Goal: Task Accomplishment & Management: Complete application form

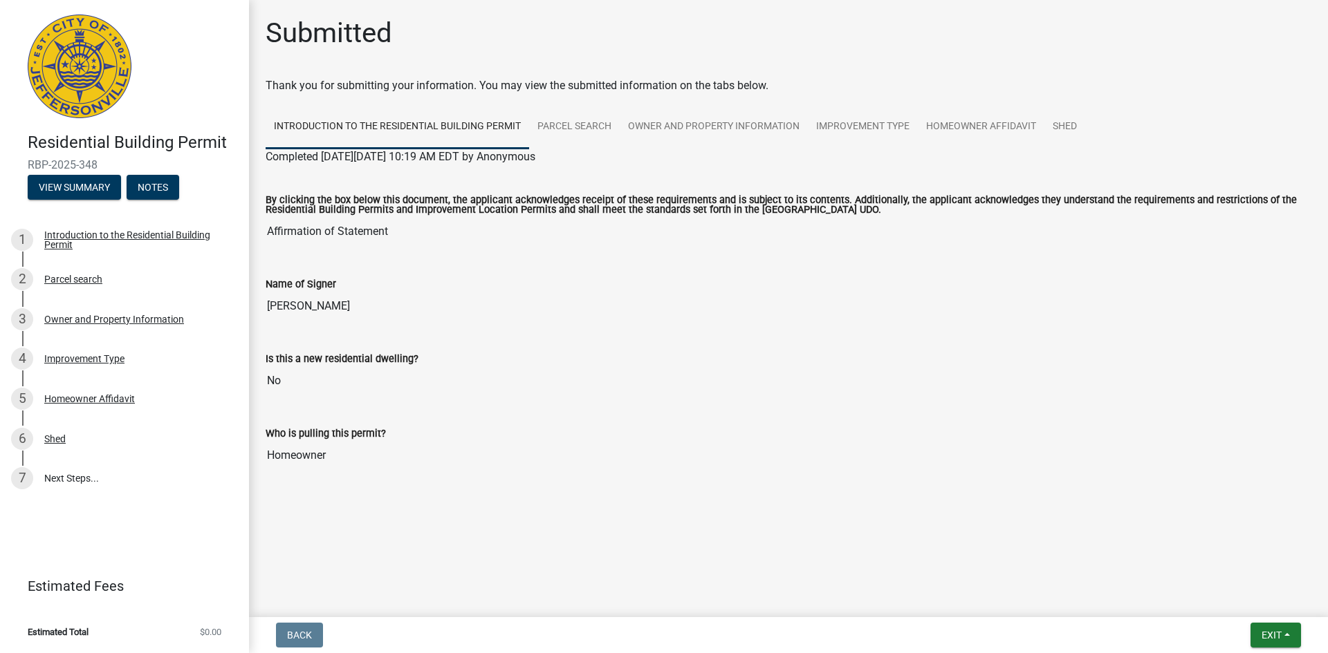
scroll to position [126, 0]
click at [119, 175] on button "View Summary" at bounding box center [74, 187] width 93 height 25
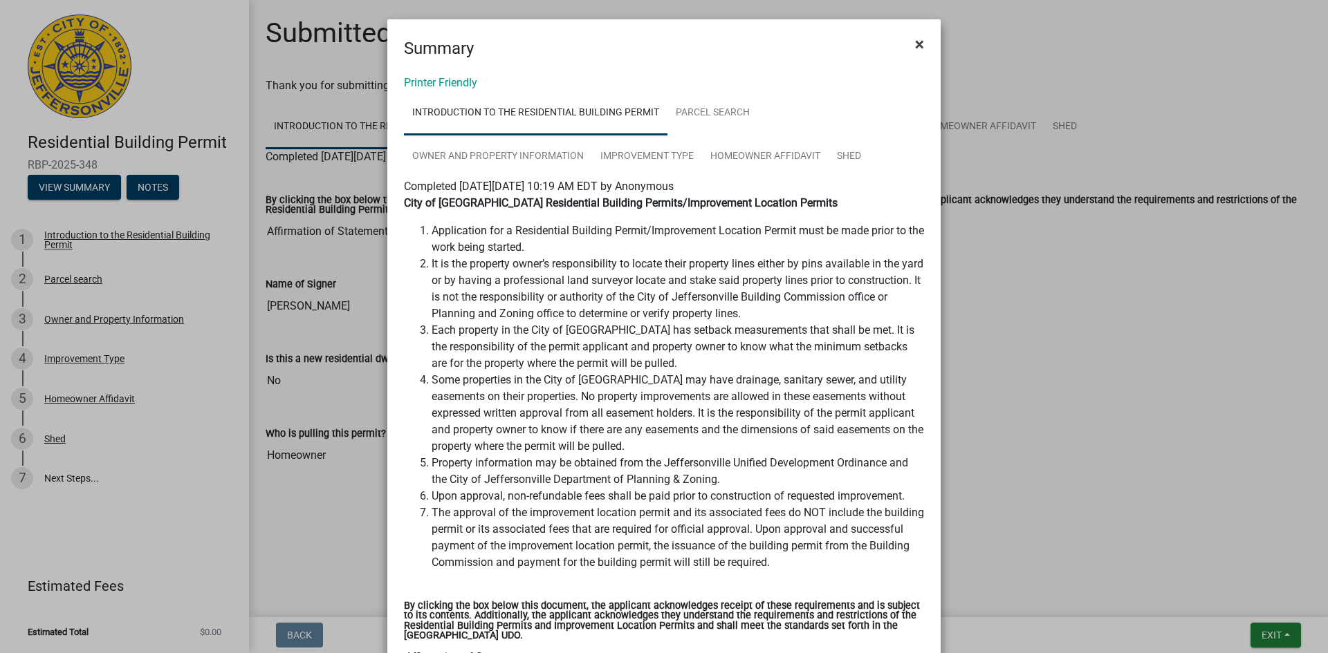
click at [918, 54] on span "×" at bounding box center [919, 44] width 9 height 19
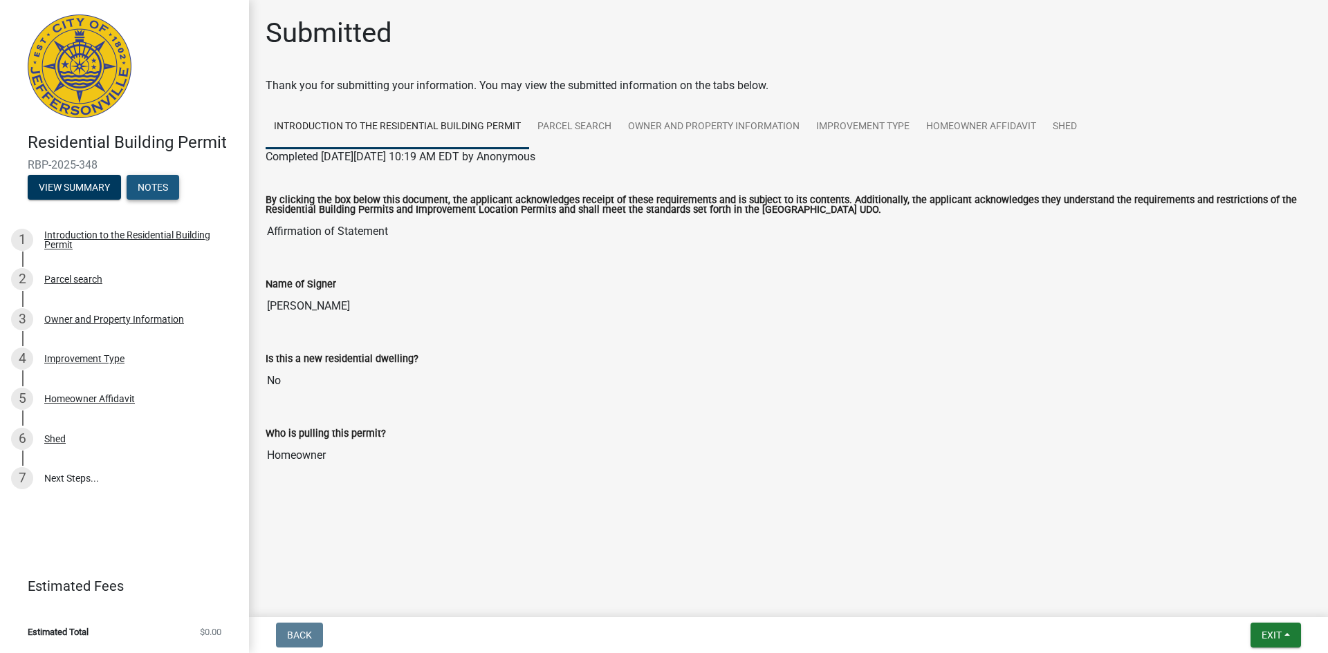
click at [127, 175] on button "Notes" at bounding box center [153, 187] width 53 height 25
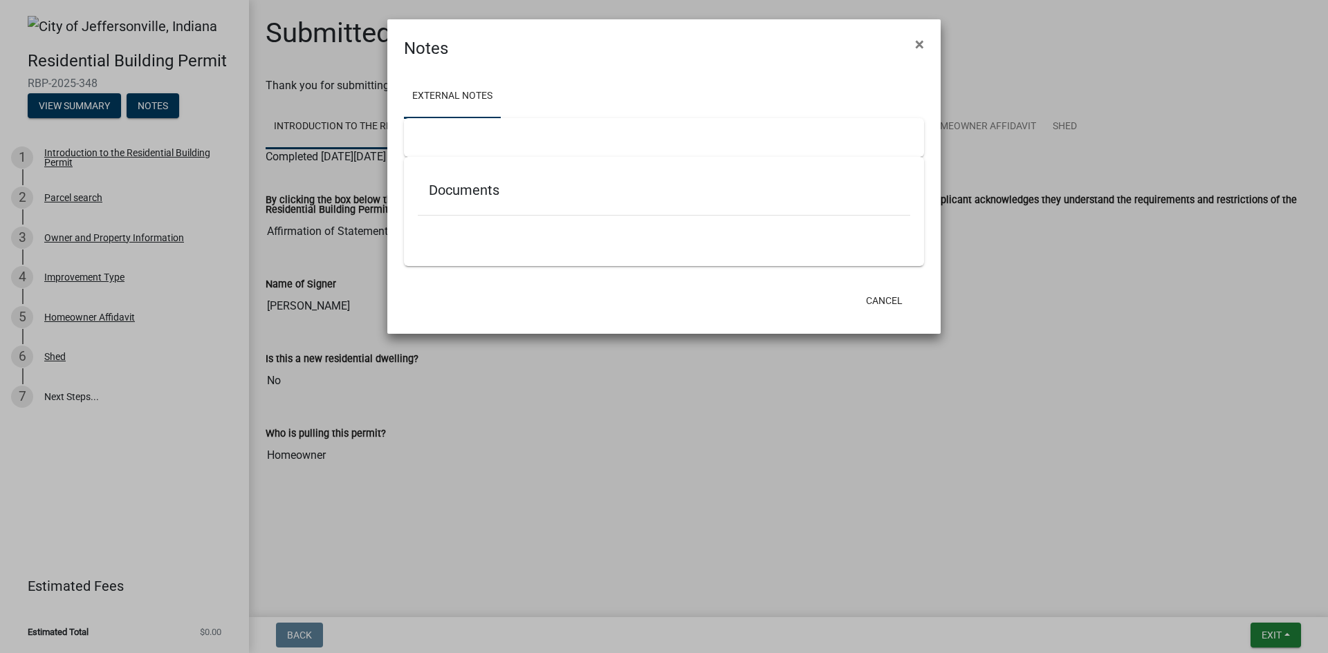
scroll to position [49, 0]
click at [918, 50] on span "×" at bounding box center [919, 44] width 9 height 19
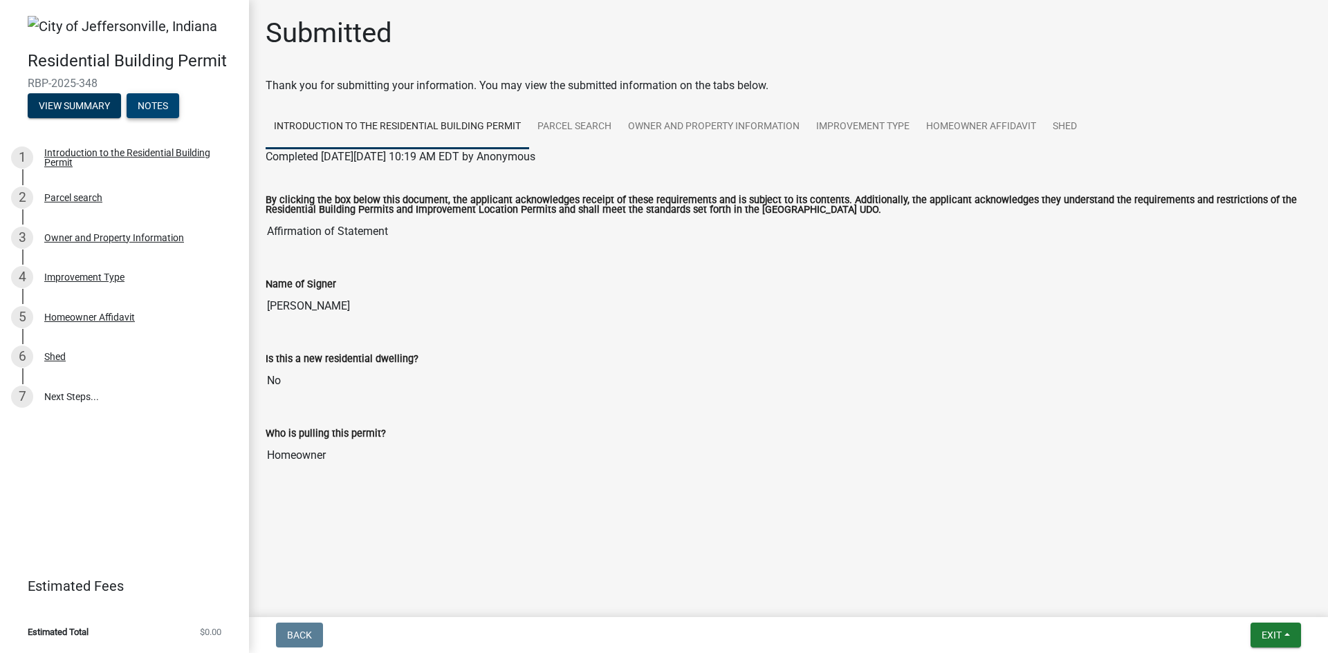
scroll to position [66, 0]
click at [77, 203] on div "Parcel search" at bounding box center [73, 198] width 58 height 10
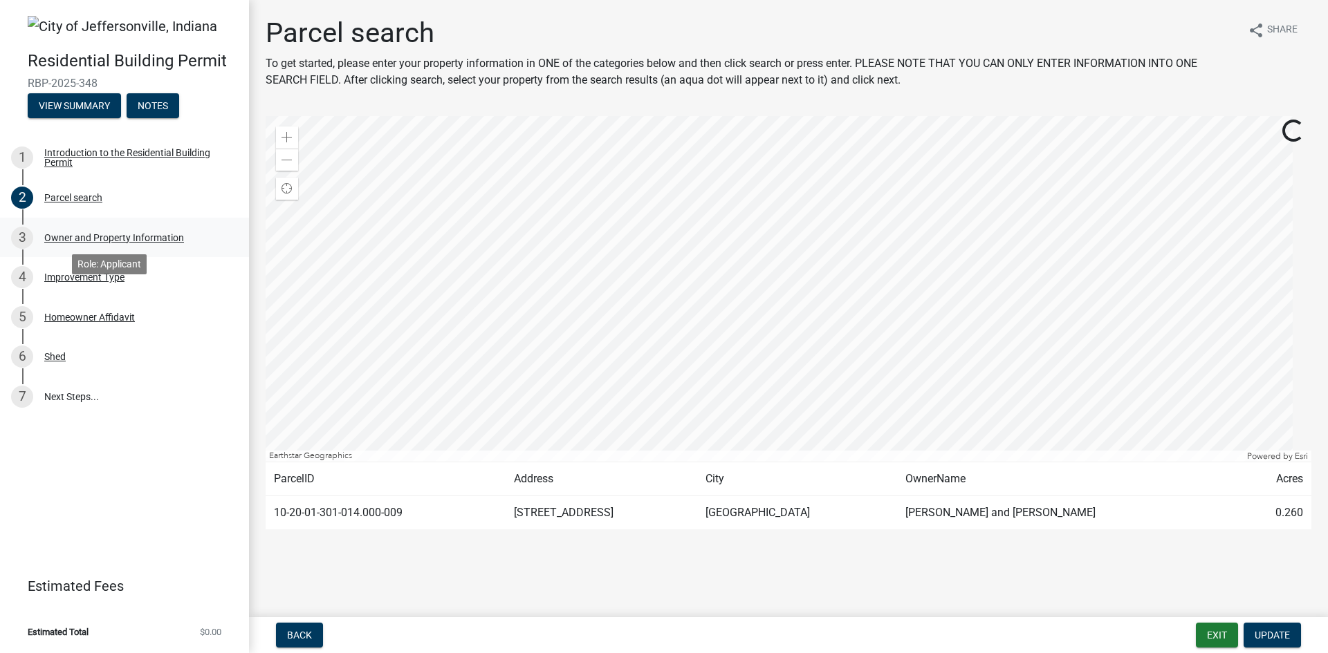
click at [93, 243] on div "Owner and Property Information" at bounding box center [114, 238] width 140 height 10
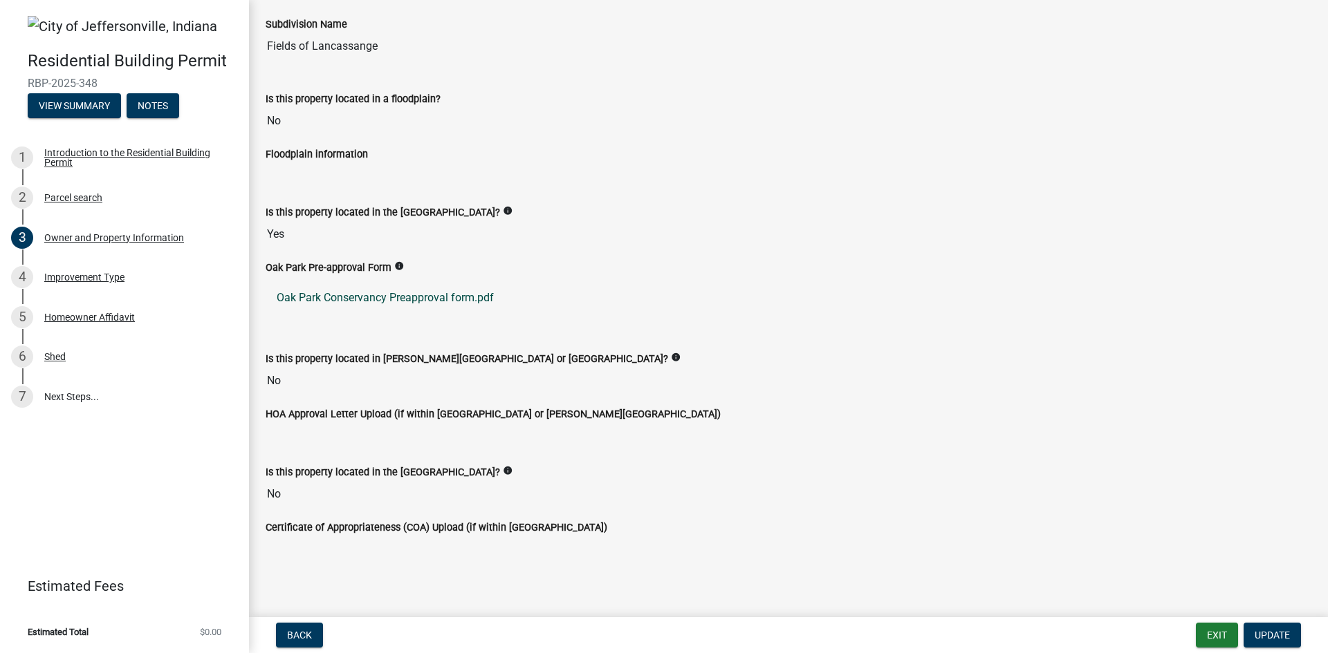
scroll to position [1084, 0]
click at [1269, 630] on span "Update" at bounding box center [1271, 635] width 35 height 11
click at [391, 263] on label "Oak Park Pre-approval Form" at bounding box center [329, 268] width 126 height 10
click at [415, 281] on link "Oak Park Conservancy Preapproval form.pdf" at bounding box center [789, 297] width 1046 height 33
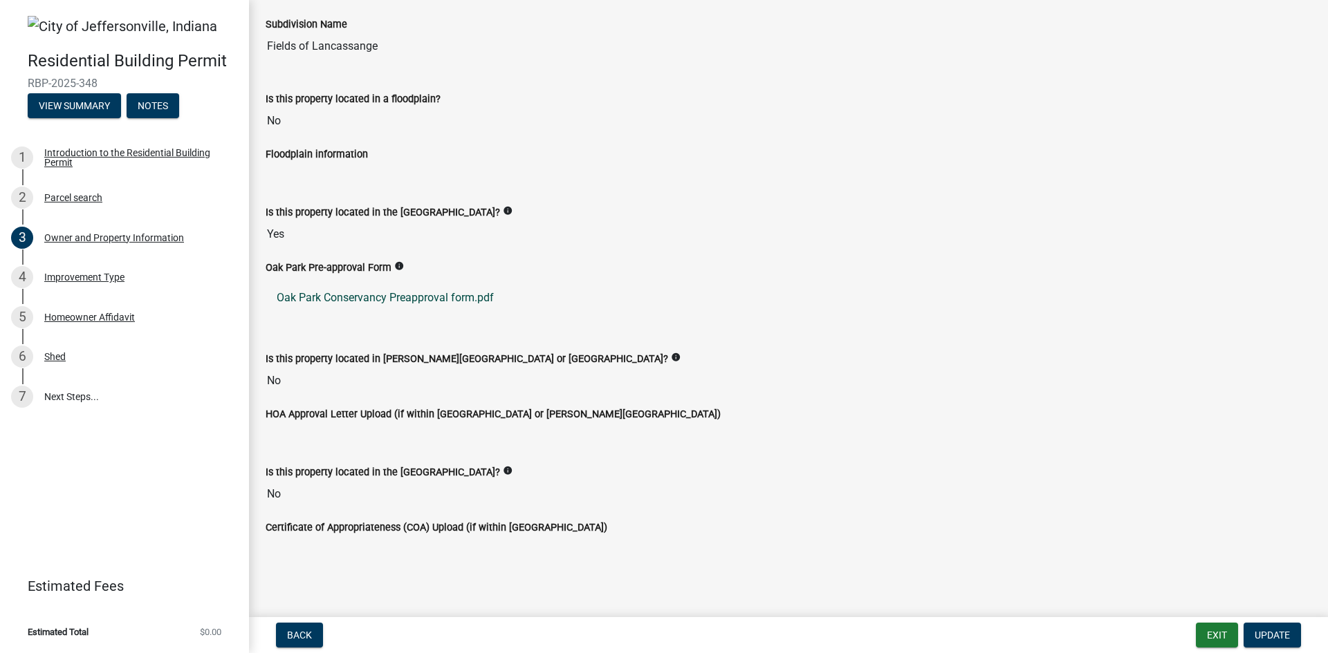
drag, startPoint x: 406, startPoint y: 270, endPoint x: 666, endPoint y: 282, distance: 260.3
click at [666, 282] on link "Oak Park Conservancy Preapproval form.pdf" at bounding box center [789, 297] width 1046 height 33
click at [1260, 631] on span "Update" at bounding box center [1271, 635] width 35 height 11
click at [1196, 631] on button "Exit" at bounding box center [1217, 635] width 42 height 25
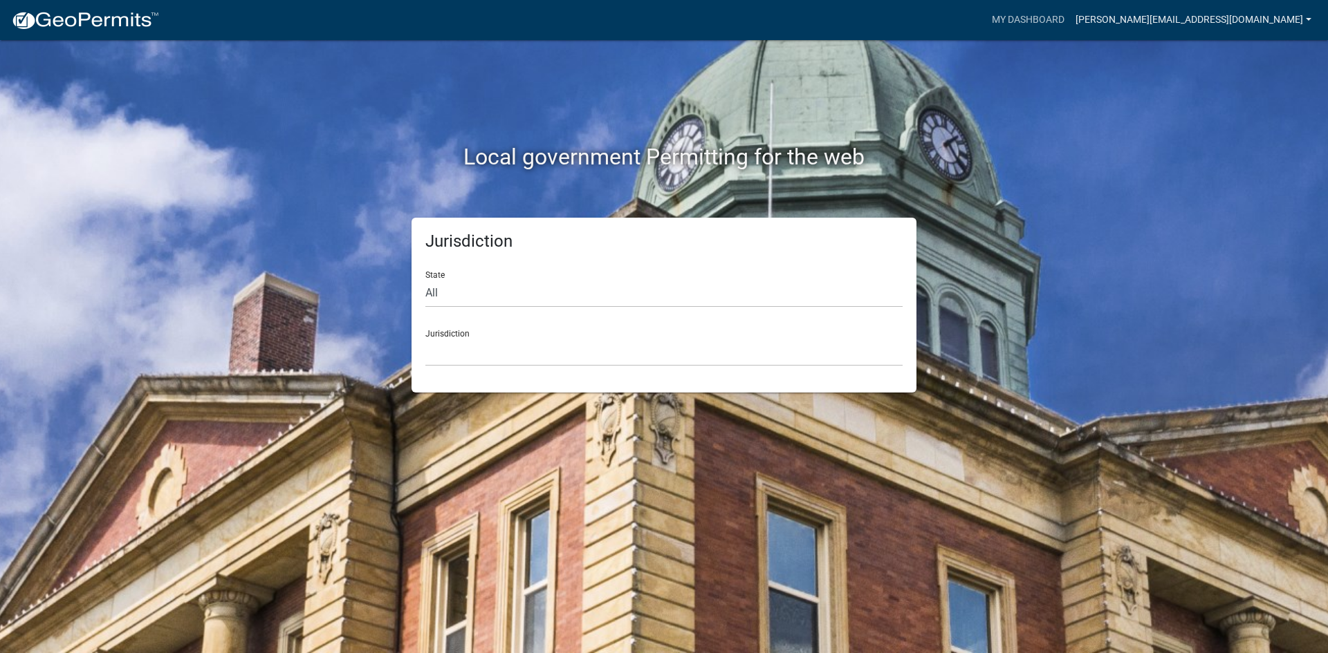
click at [1187, 22] on link "[PERSON_NAME][EMAIL_ADDRESS][DOMAIN_NAME]" at bounding box center [1193, 20] width 247 height 26
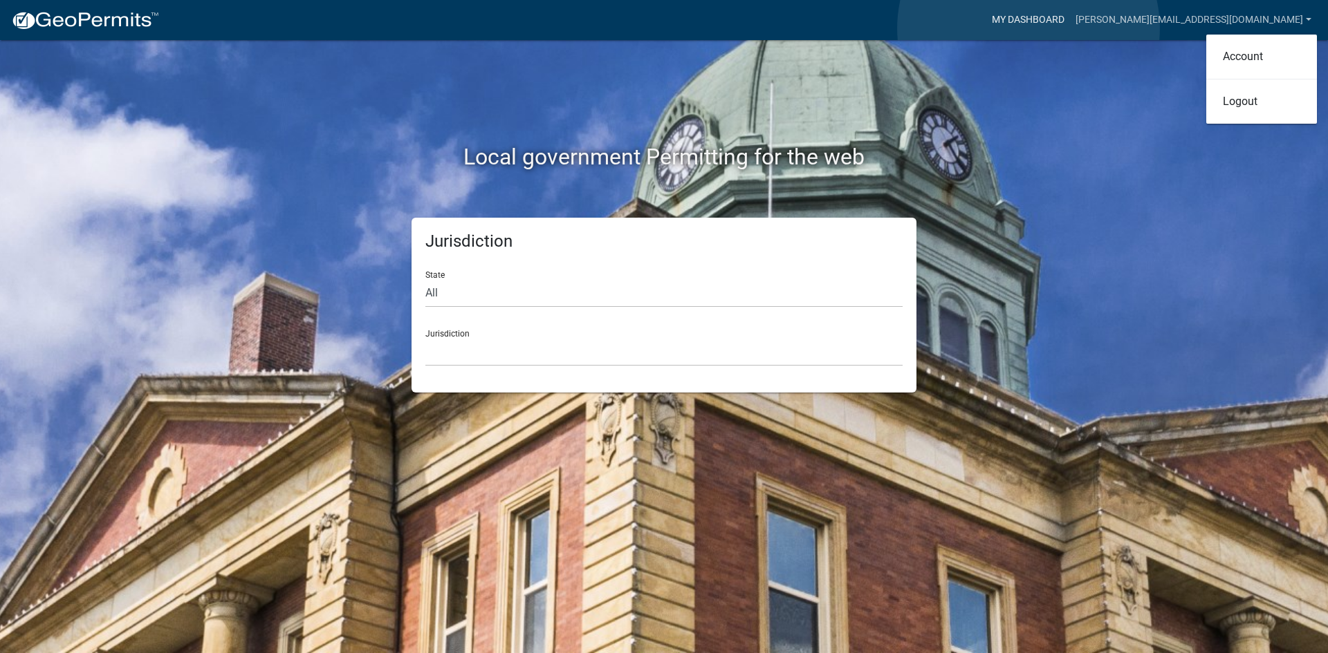
click at [1028, 28] on link "My Dashboard" at bounding box center [1028, 20] width 84 height 26
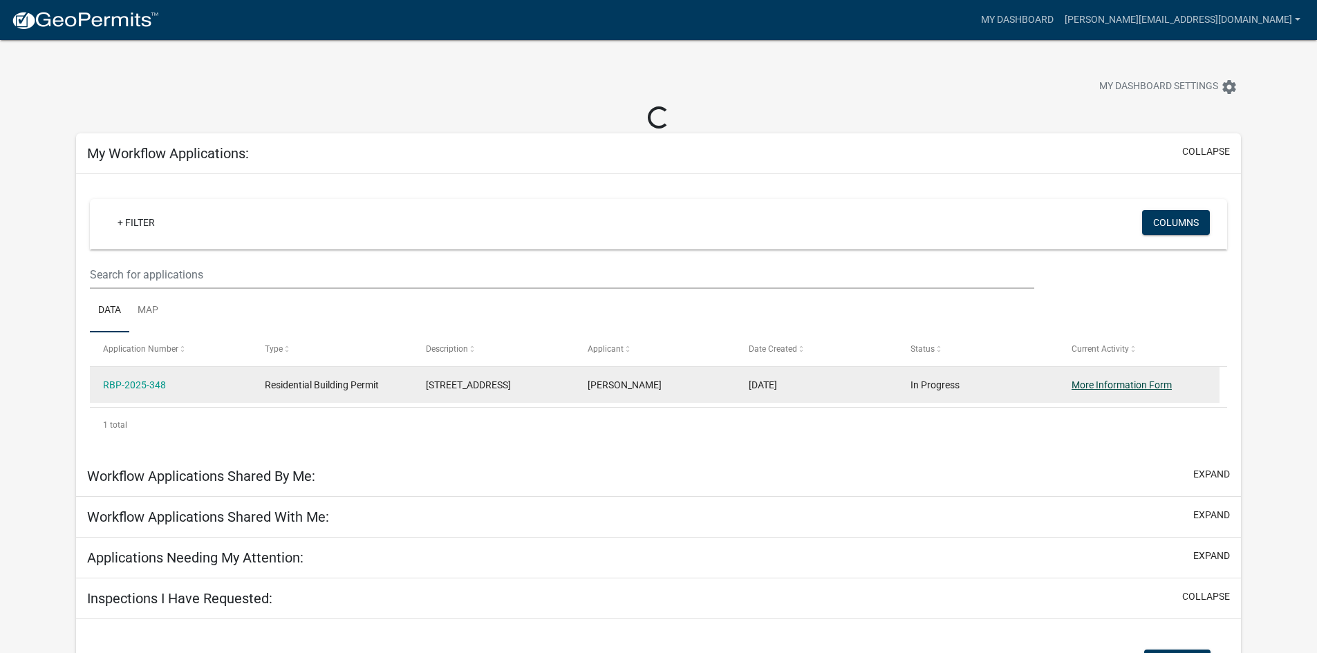
click at [1108, 391] on link "More Information Form" at bounding box center [1122, 385] width 100 height 11
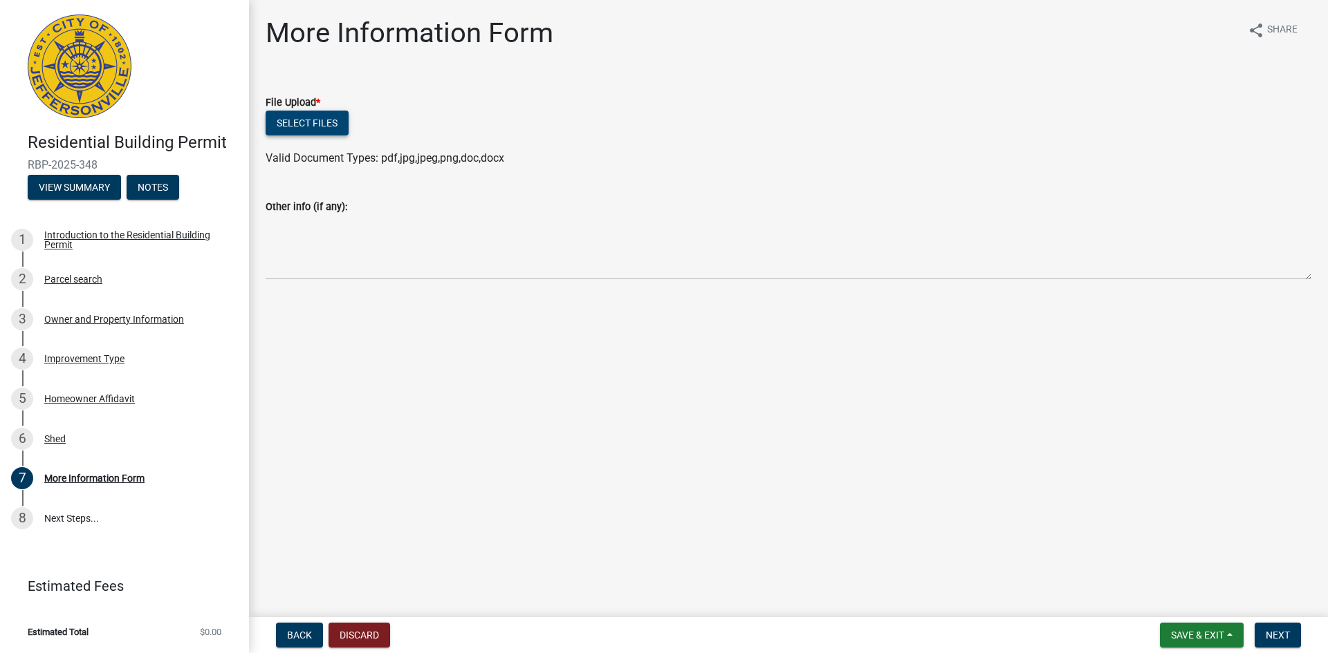
click at [349, 136] on button "Select files" at bounding box center [307, 123] width 83 height 25
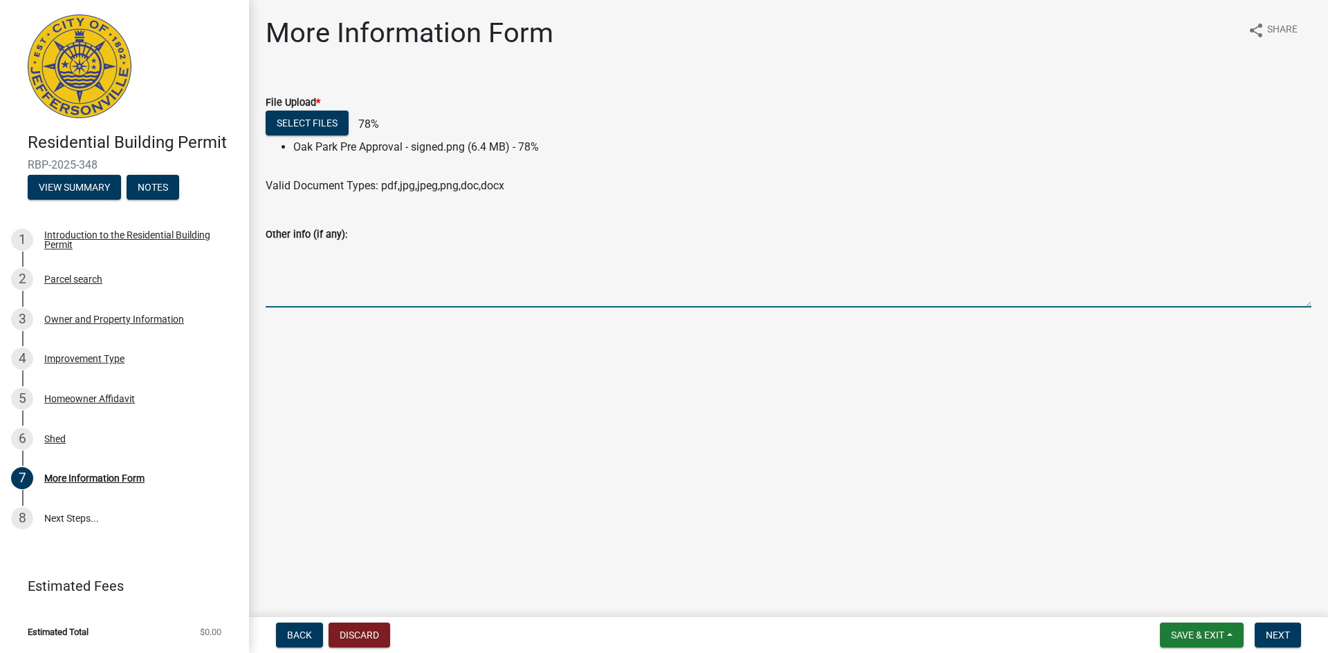
click at [389, 308] on textarea "Other info (if any):" at bounding box center [789, 275] width 1046 height 65
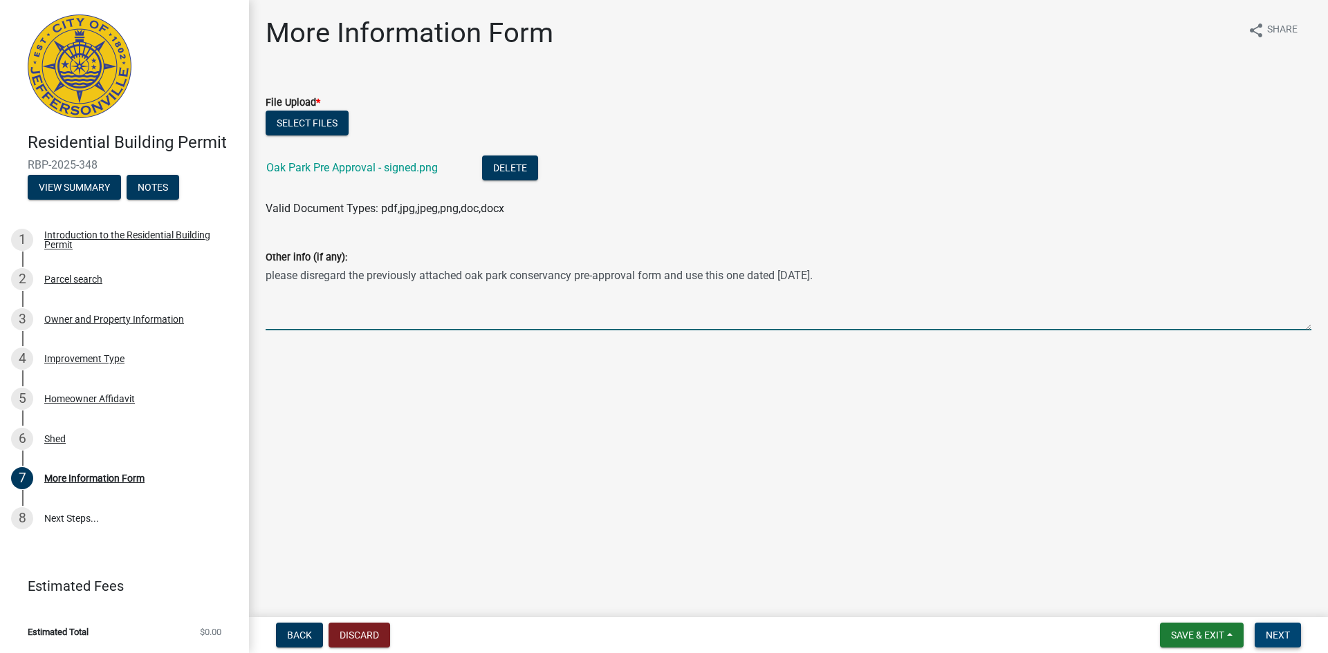
type textarea "please disregard the previously attached oak park conservancy pre-approval form…"
click at [1265, 630] on span "Next" at bounding box center [1277, 635] width 24 height 11
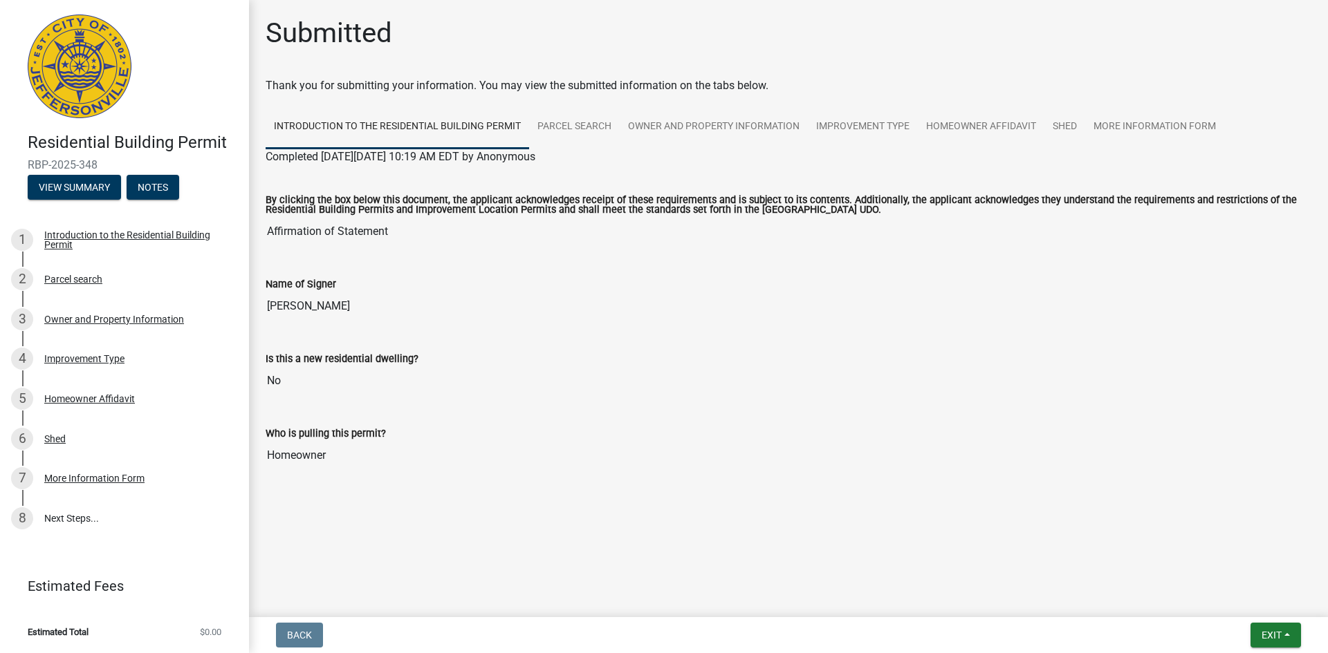
scroll to position [121, 0]
click at [308, 225] on input "Affirmation of Statement" at bounding box center [789, 232] width 1046 height 28
click at [310, 196] on label "By clicking the box below this document, the applicant acknowledges receipt of …" at bounding box center [789, 206] width 1046 height 20
click at [310, 218] on input "Affirmation of Statement" at bounding box center [789, 232] width 1046 height 28
click at [325, 150] on span "Completed [DATE][DATE] 10:19 AM EDT by Anonymous" at bounding box center [401, 156] width 270 height 13
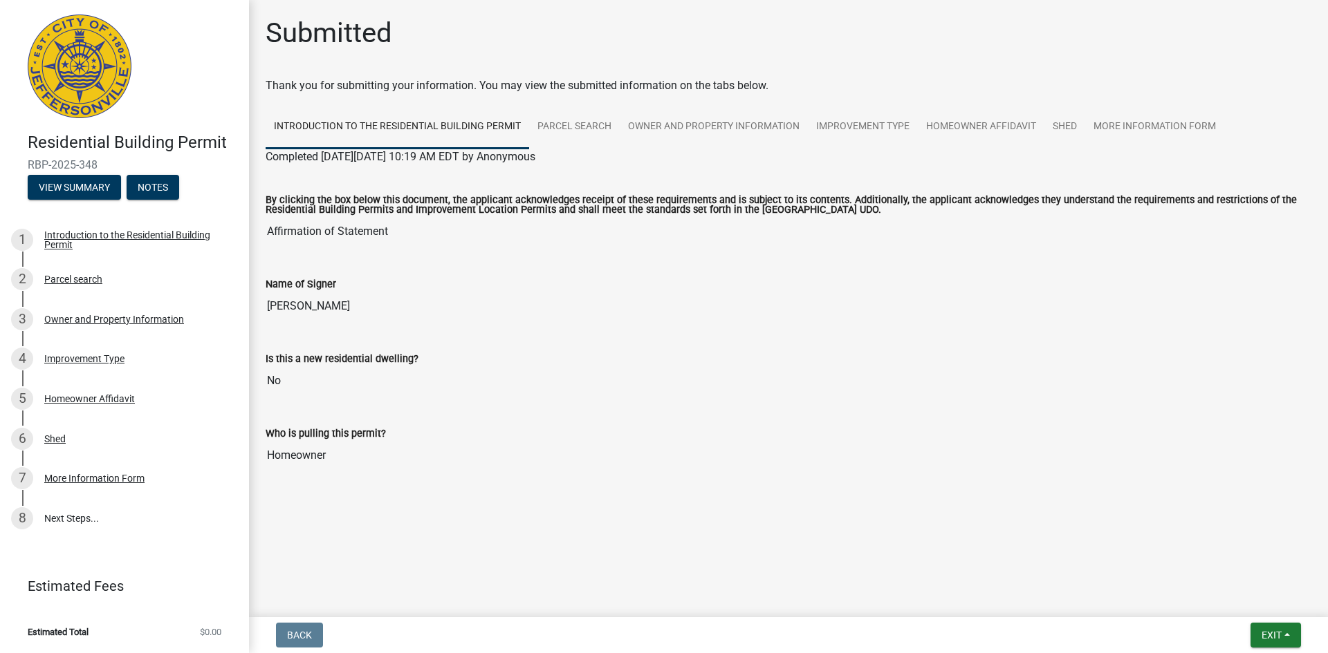
scroll to position [0, 0]
click at [453, 163] on span "Completed [DATE][DATE] 10:19 AM EDT by Anonymous" at bounding box center [401, 156] width 270 height 13
click at [1292, 625] on button "Exit" at bounding box center [1275, 635] width 50 height 25
click at [1213, 548] on button "Save" at bounding box center [1245, 559] width 111 height 33
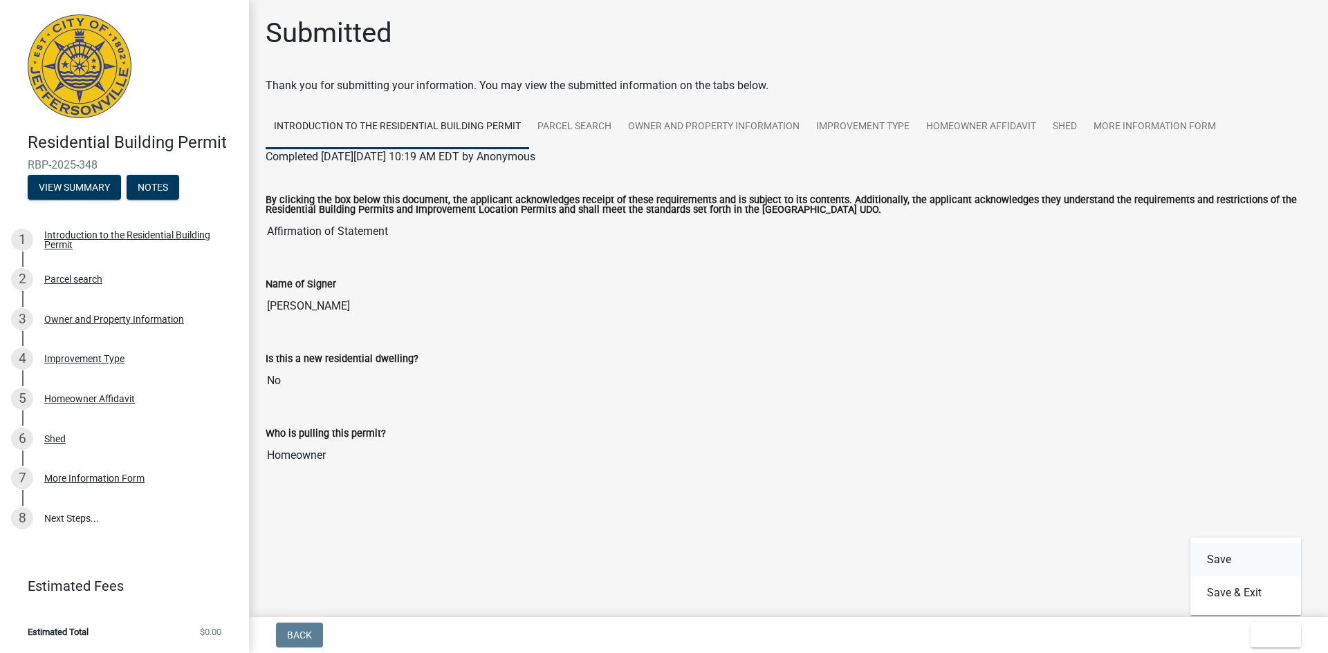
scroll to position [0, 0]
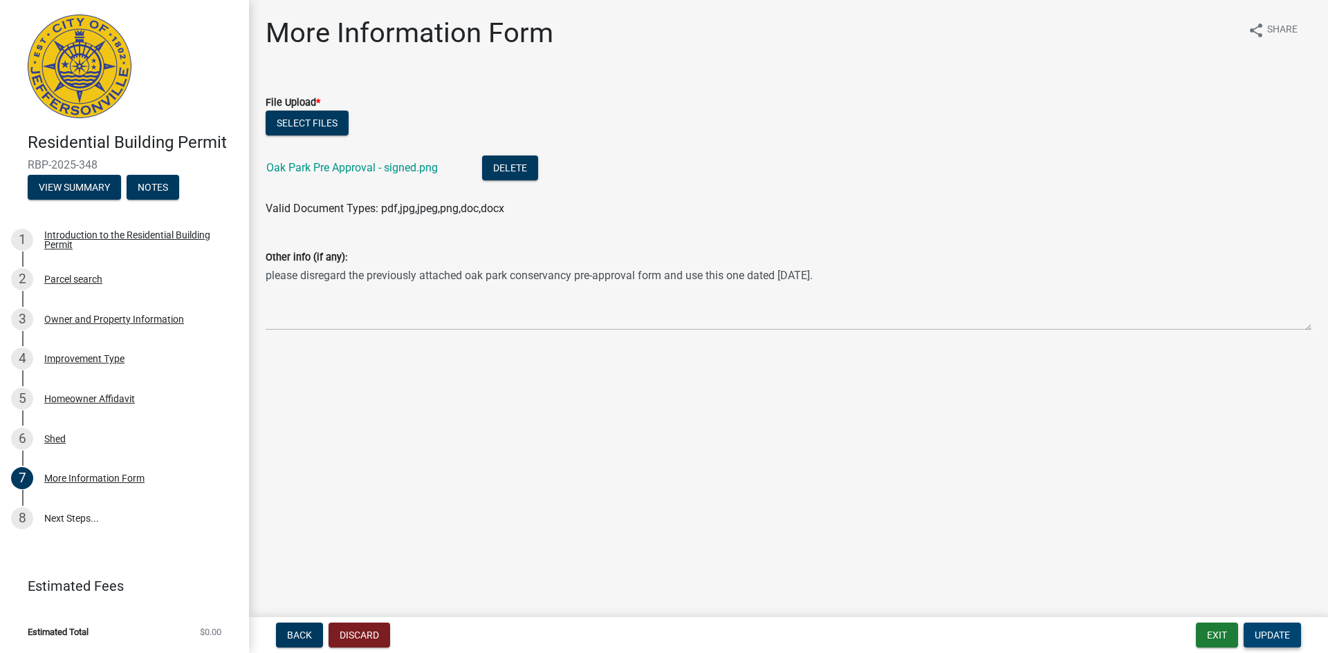
click at [1261, 630] on span "Update" at bounding box center [1271, 635] width 35 height 11
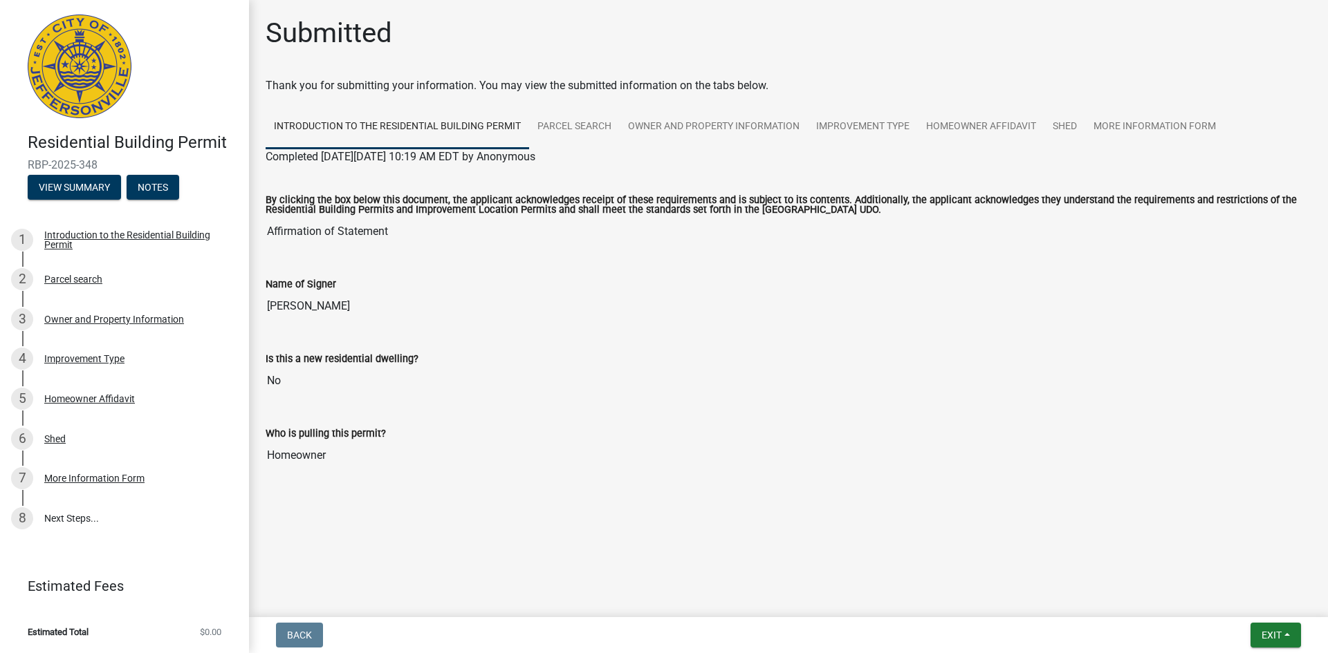
scroll to position [176, 0]
click at [98, 509] on link "8 Next Steps..." at bounding box center [124, 519] width 249 height 40
click at [74, 503] on link "8 Next Steps..." at bounding box center [124, 519] width 249 height 40
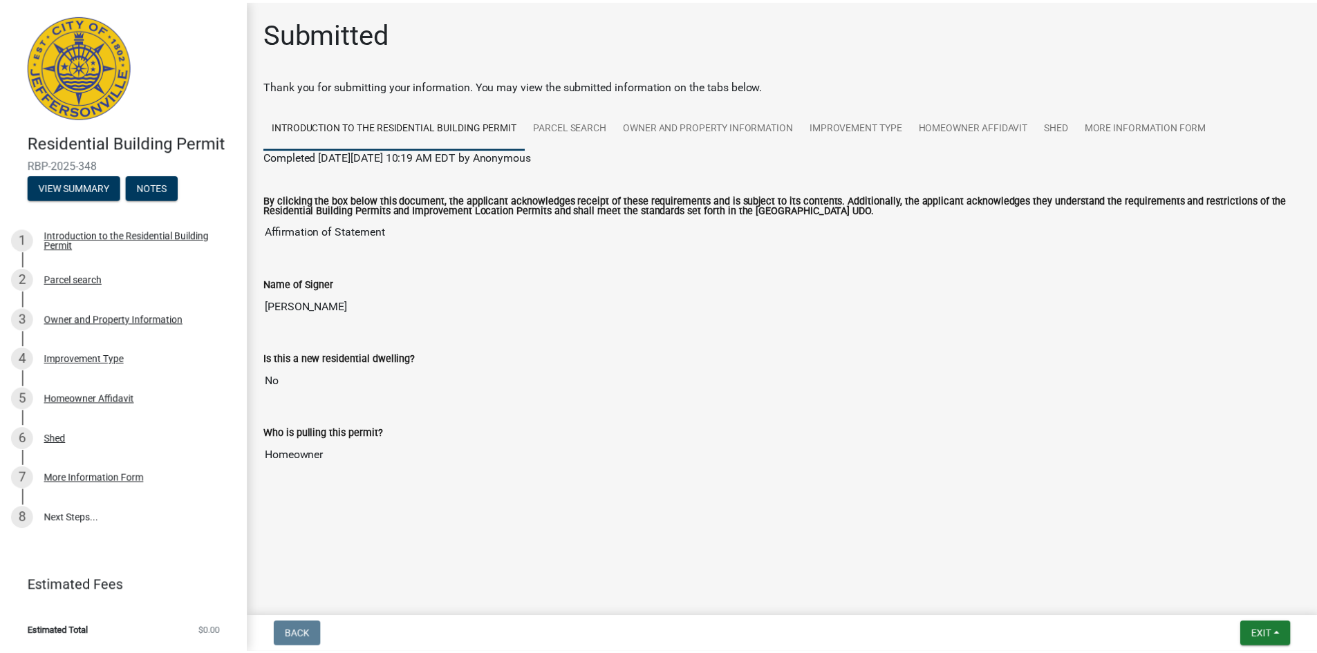
scroll to position [121, 0]
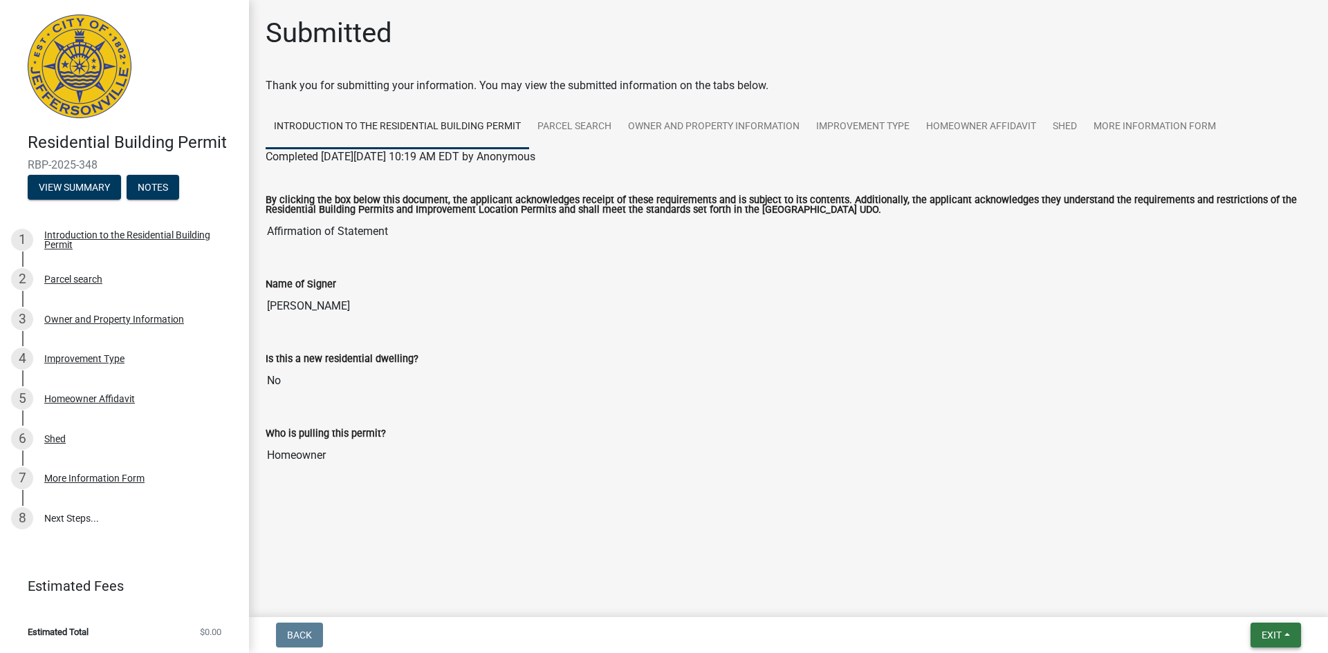
click at [1272, 630] on span "Exit" at bounding box center [1271, 635] width 20 height 11
click at [1203, 593] on button "Save & Exit" at bounding box center [1245, 593] width 111 height 33
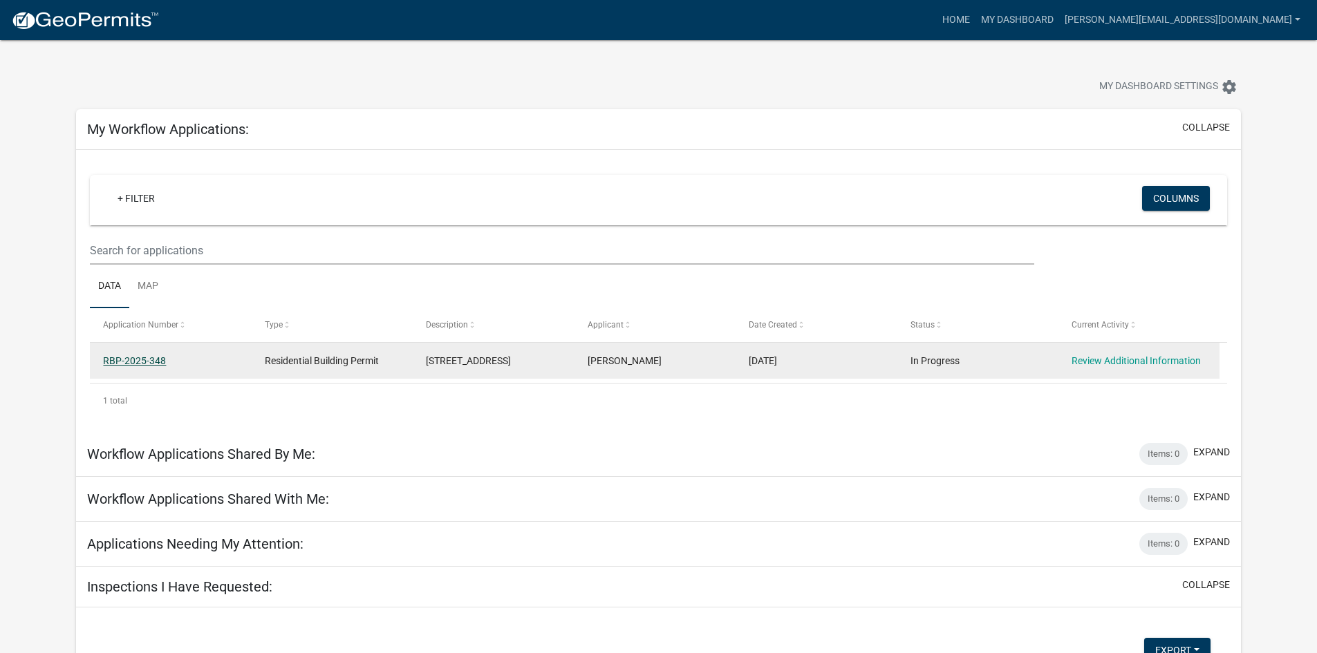
click at [142, 366] on link "RBP-2025-348" at bounding box center [134, 360] width 63 height 11
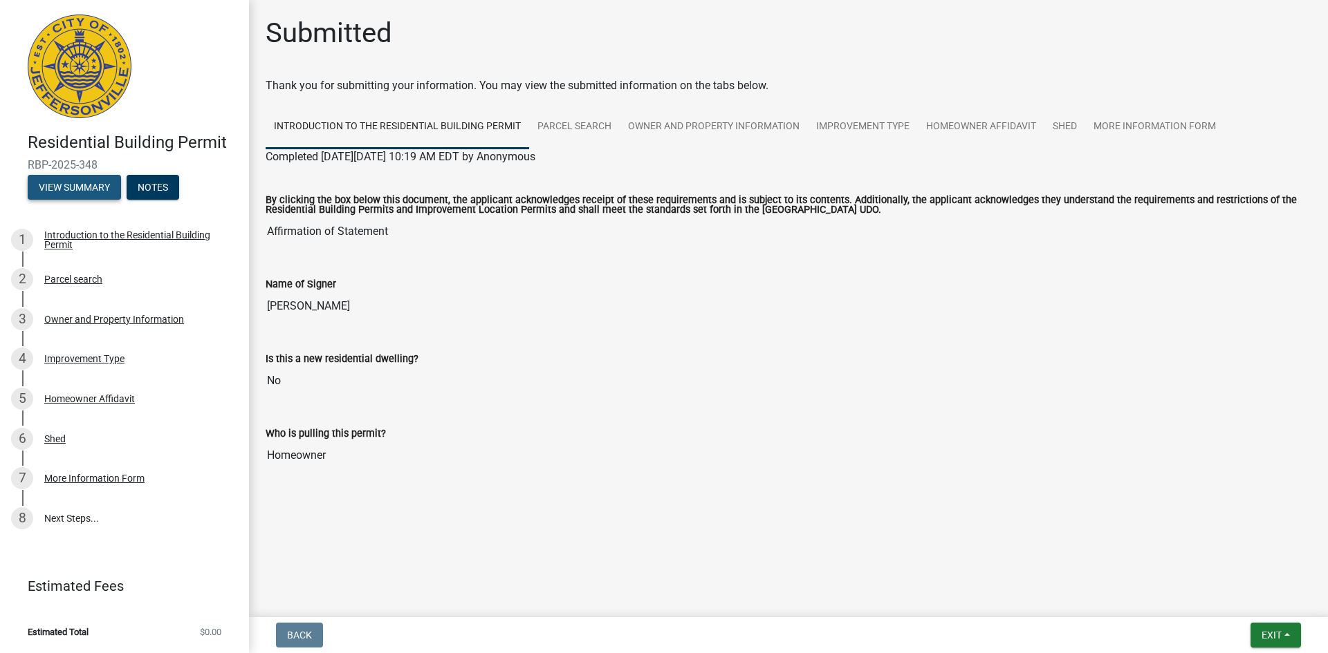
click at [121, 200] on button "View Summary" at bounding box center [74, 187] width 93 height 25
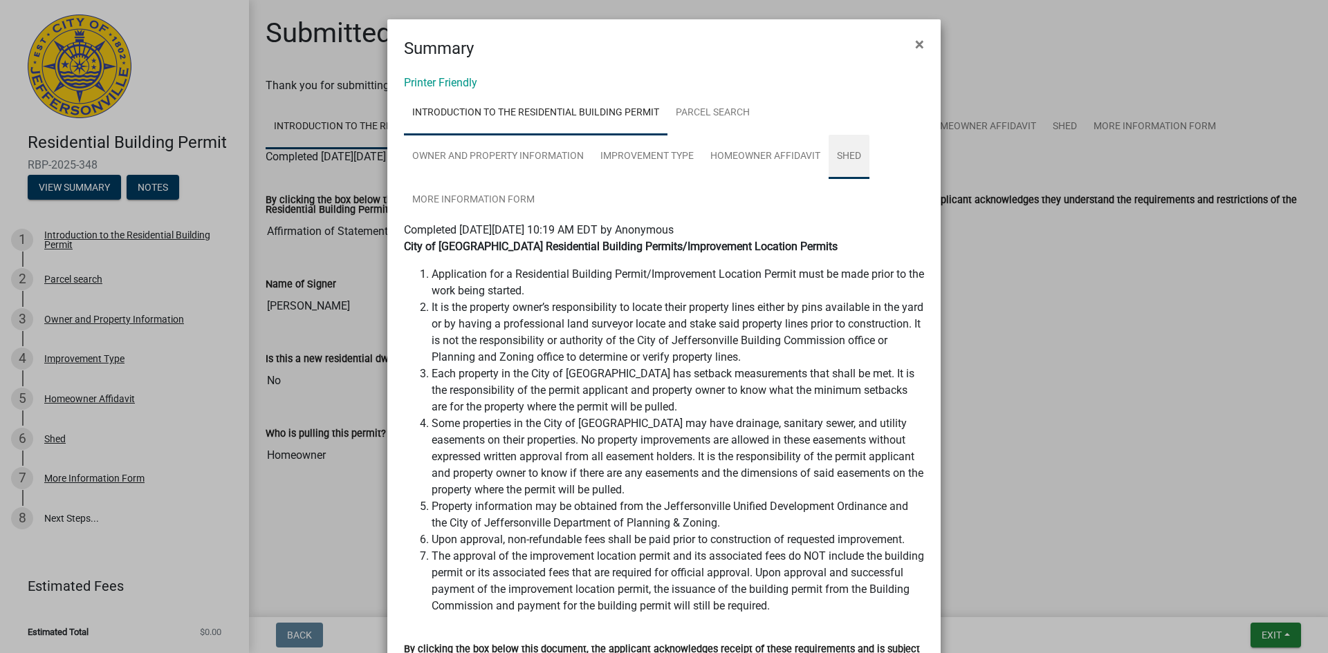
click at [828, 179] on link "Shed" at bounding box center [848, 157] width 41 height 44
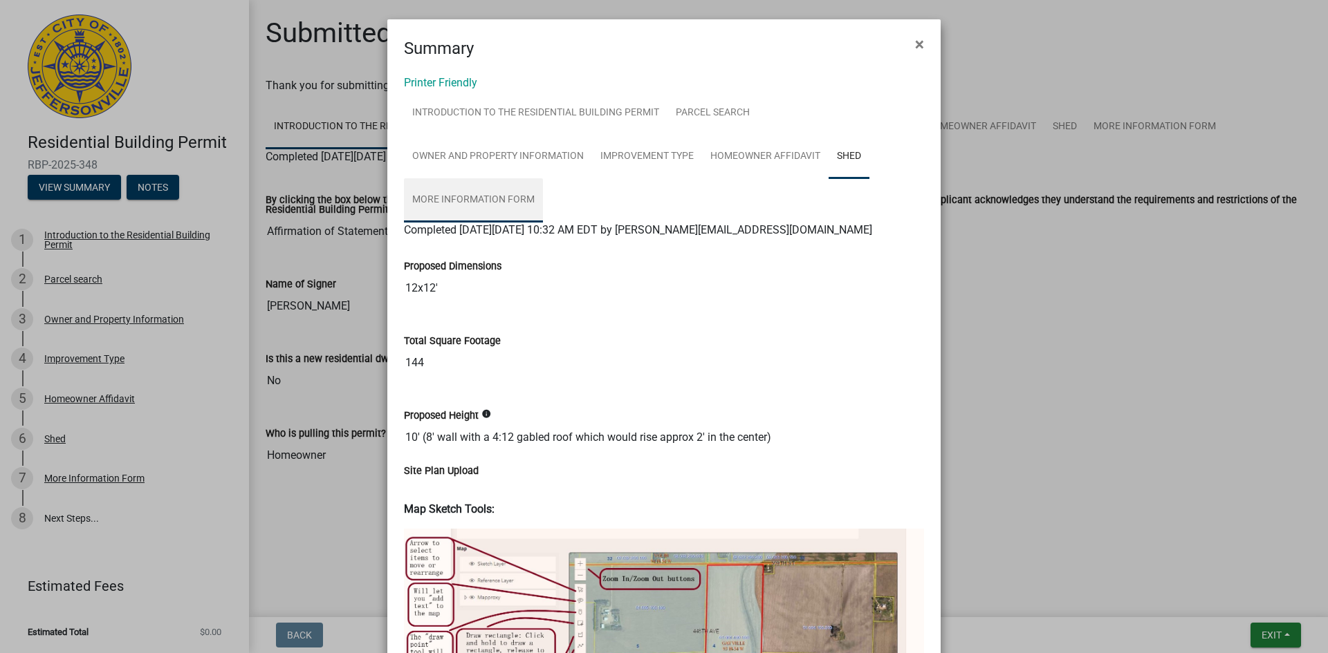
click at [543, 223] on link "More Information Form" at bounding box center [473, 200] width 139 height 44
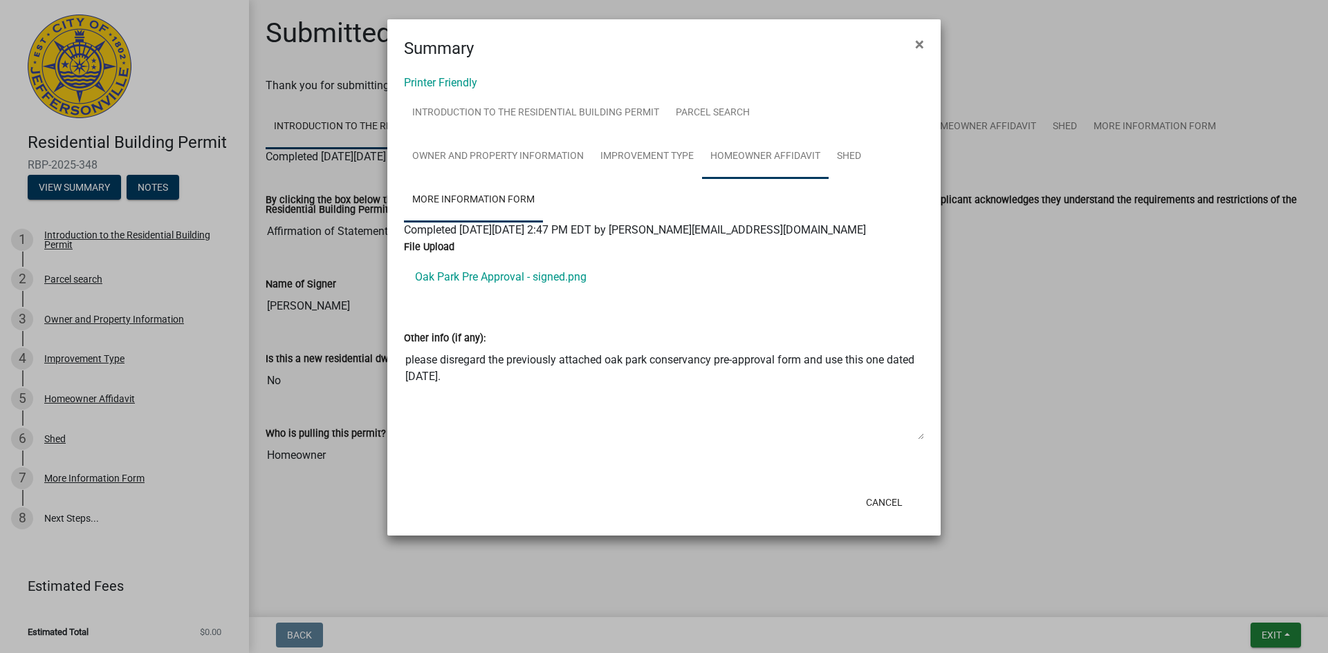
scroll to position [48, 0]
click at [702, 179] on link "Homeowner Affidavit" at bounding box center [765, 157] width 127 height 44
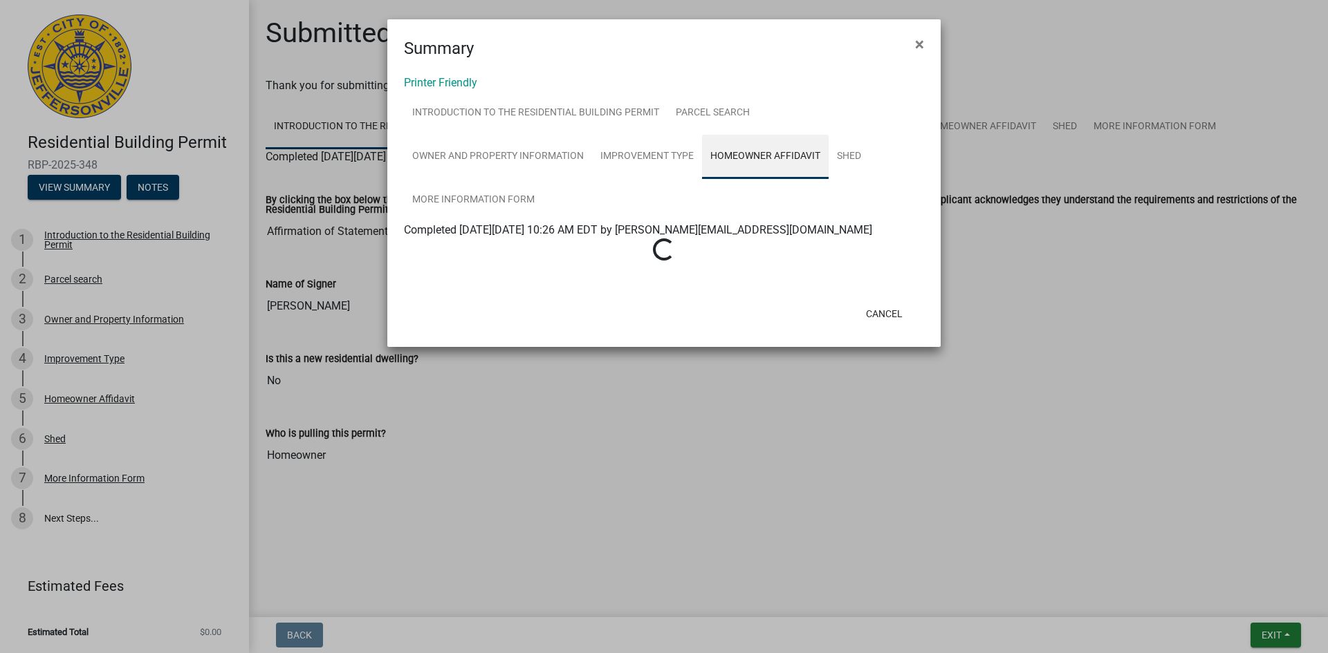
scroll to position [0, 0]
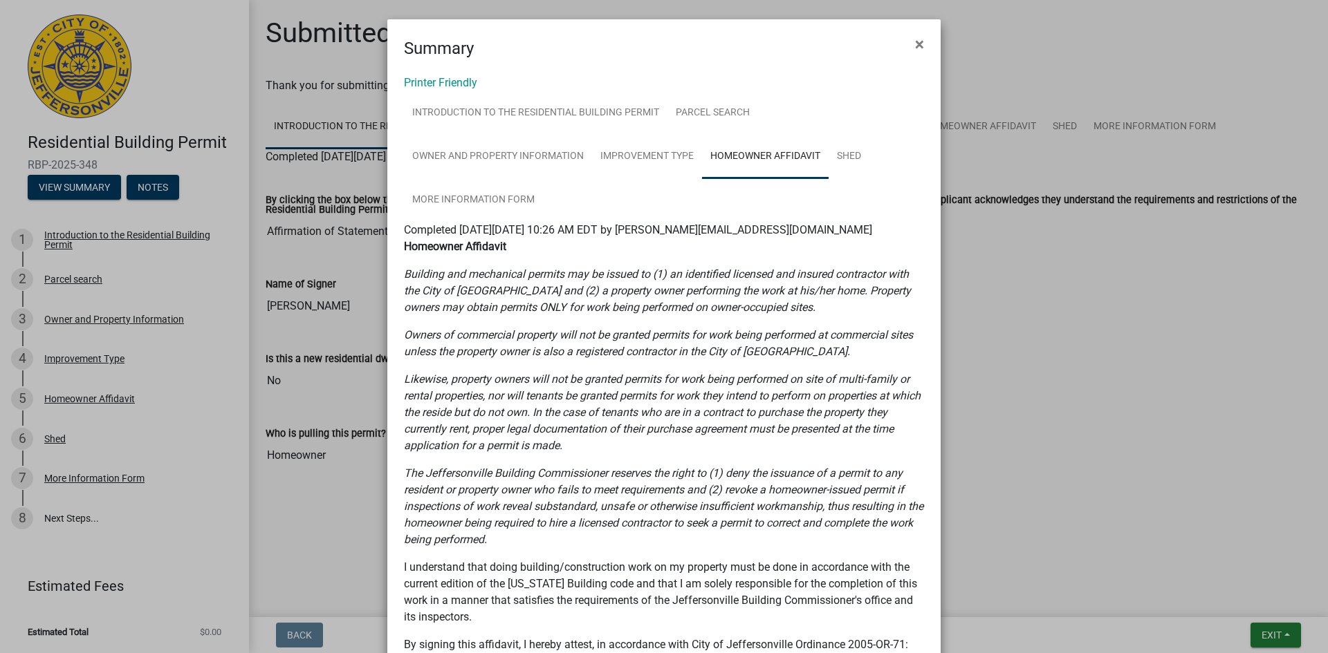
click at [57, 262] on ngb-modal-window "Summary × Printer Friendly Introduction to the Residential Building Permit Parc…" at bounding box center [664, 326] width 1328 height 653
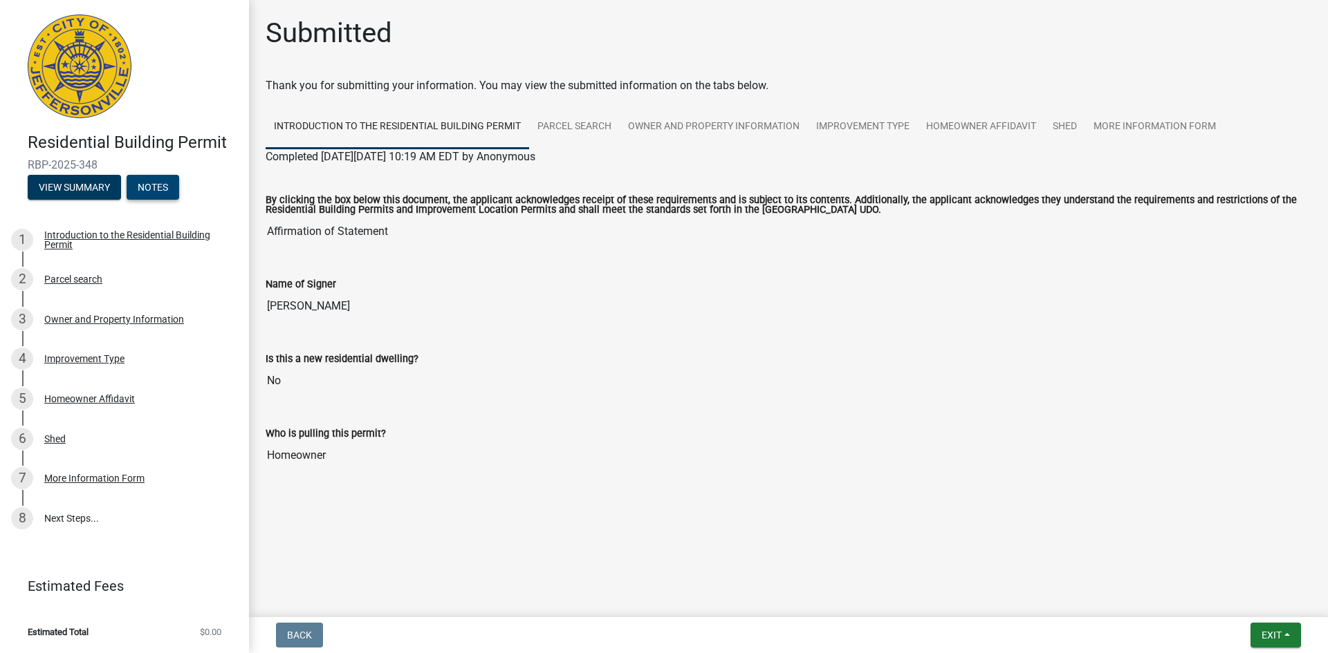
click at [127, 200] on button "Notes" at bounding box center [153, 187] width 53 height 25
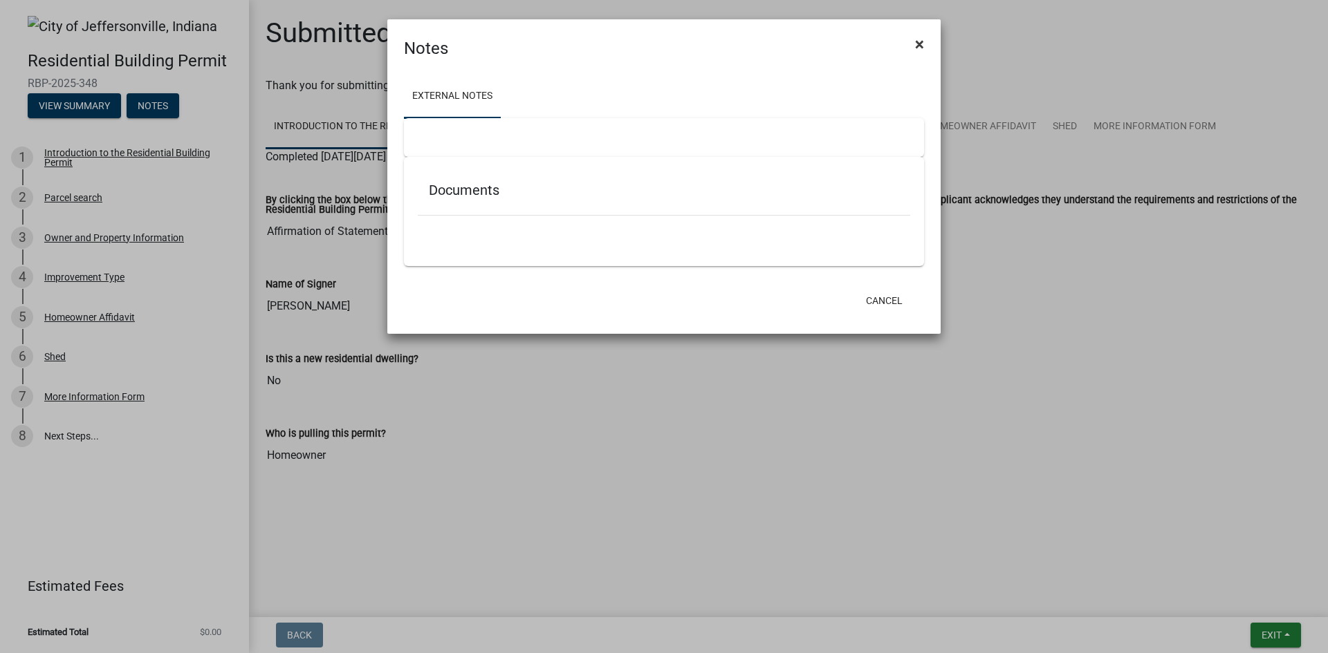
click at [918, 50] on span "×" at bounding box center [919, 44] width 9 height 19
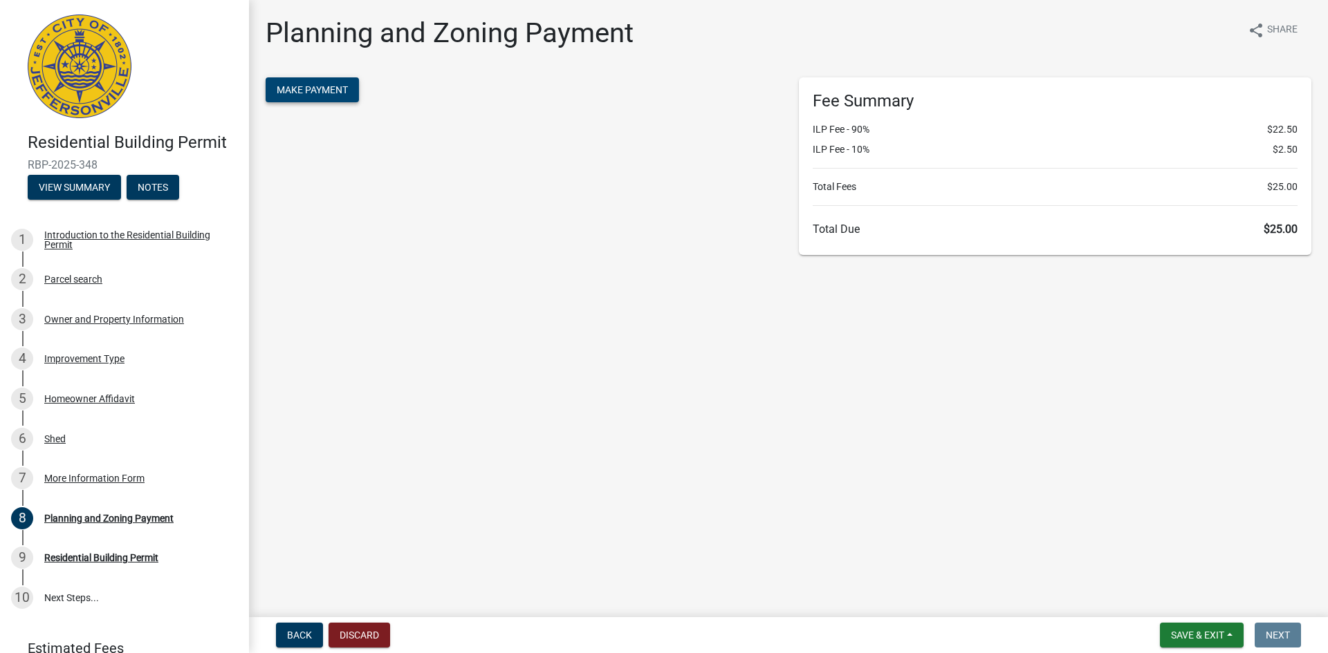
click at [348, 95] on span "Make Payment" at bounding box center [312, 89] width 71 height 11
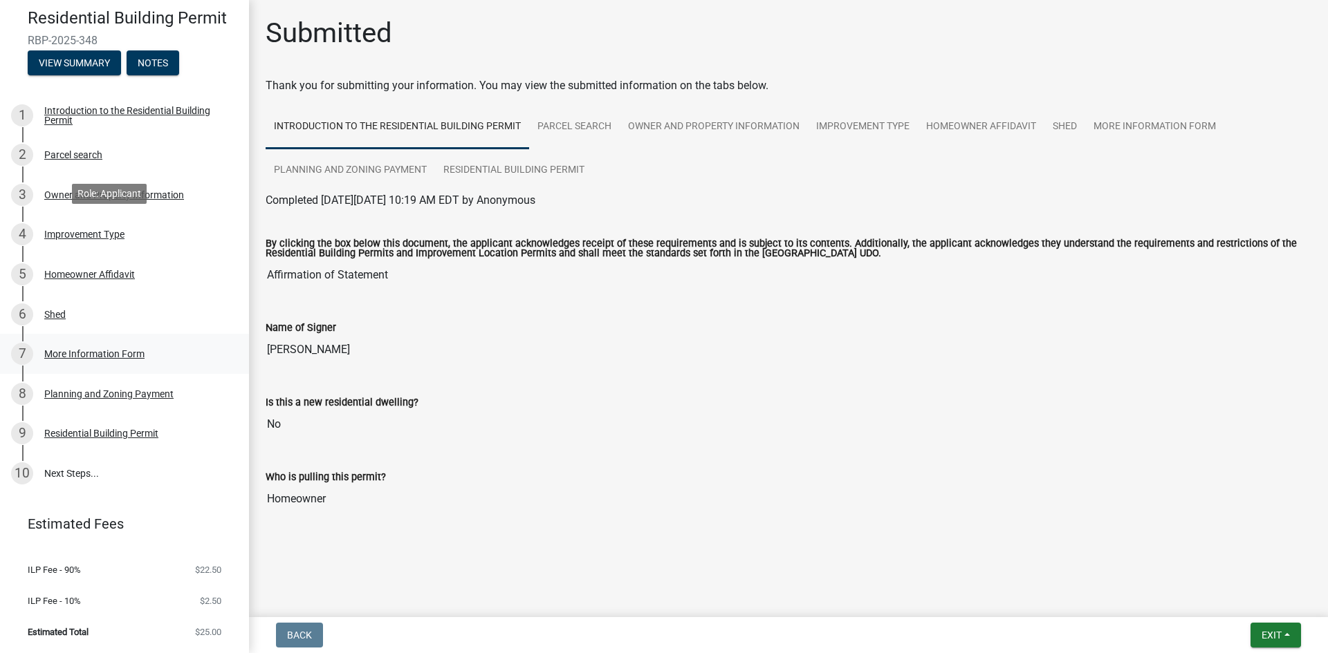
scroll to position [353, 0]
click at [109, 429] on div "Residential Building Permit" at bounding box center [101, 434] width 114 height 10
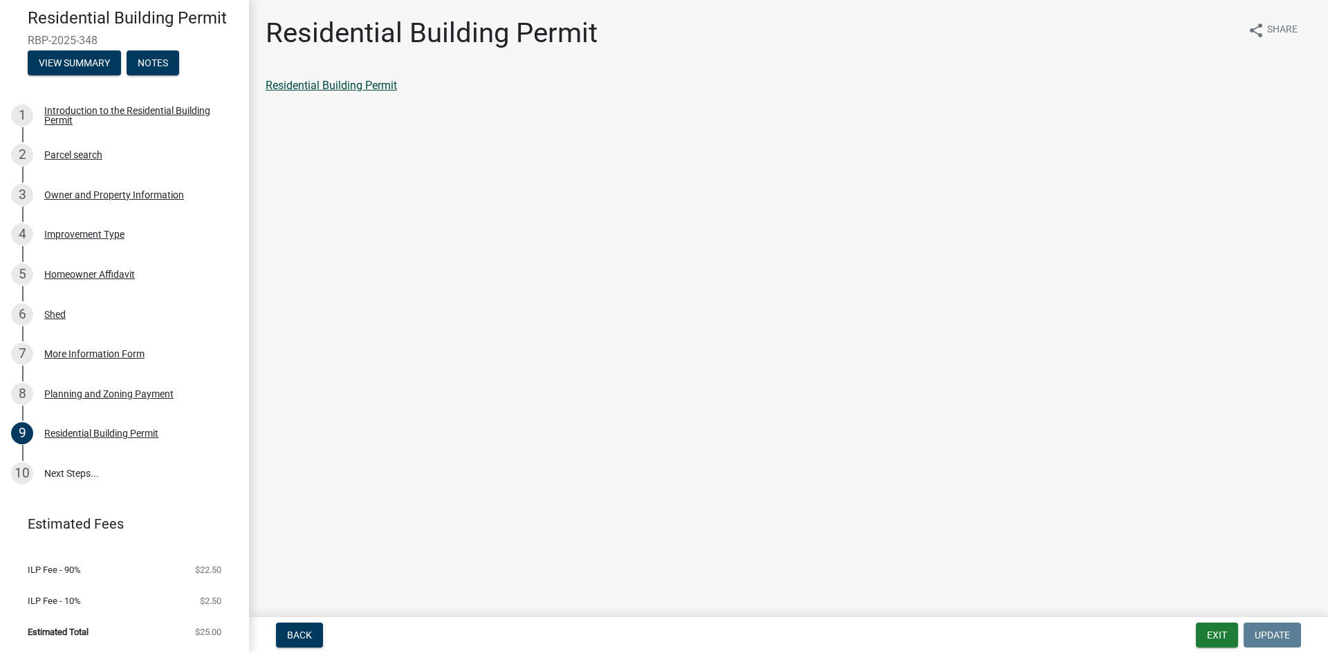
click at [397, 92] on link "Residential Building Permit" at bounding box center [331, 85] width 131 height 13
click at [99, 454] on link "10 Next Steps..." at bounding box center [124, 474] width 249 height 40
click at [1196, 628] on button "Exit" at bounding box center [1217, 635] width 42 height 25
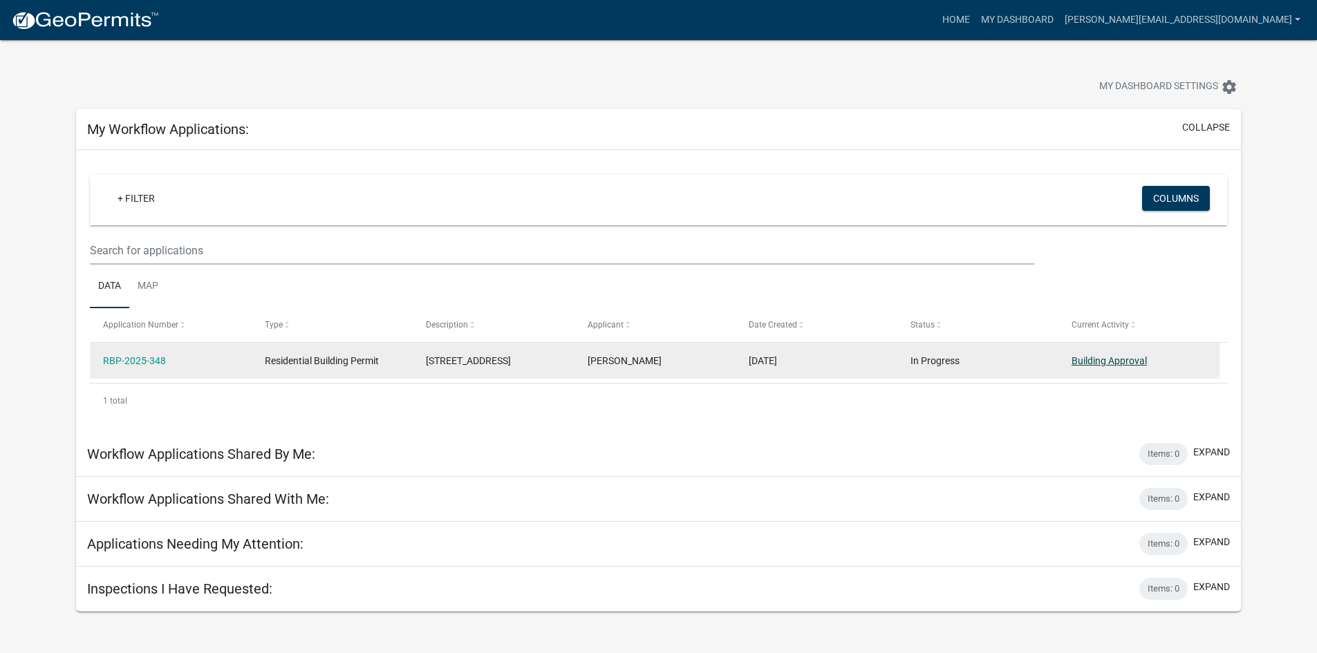
click at [1098, 366] on link "Building Approval" at bounding box center [1109, 360] width 75 height 11
